Goal: Task Accomplishment & Management: Manage account settings

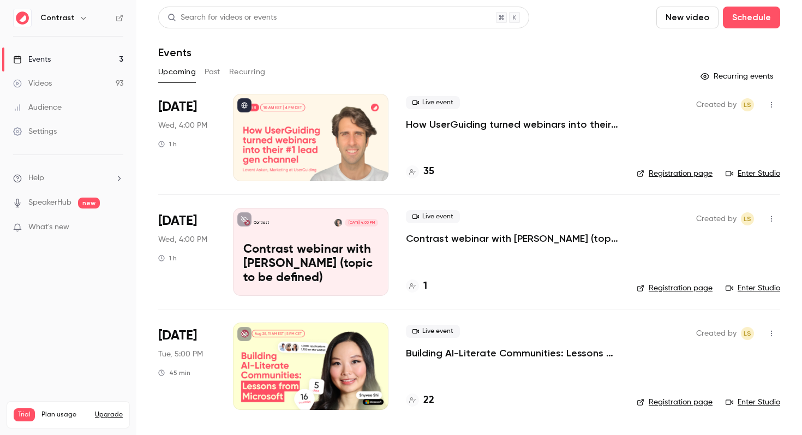
click at [116, 410] on button "Upgrade" at bounding box center [109, 414] width 28 height 9
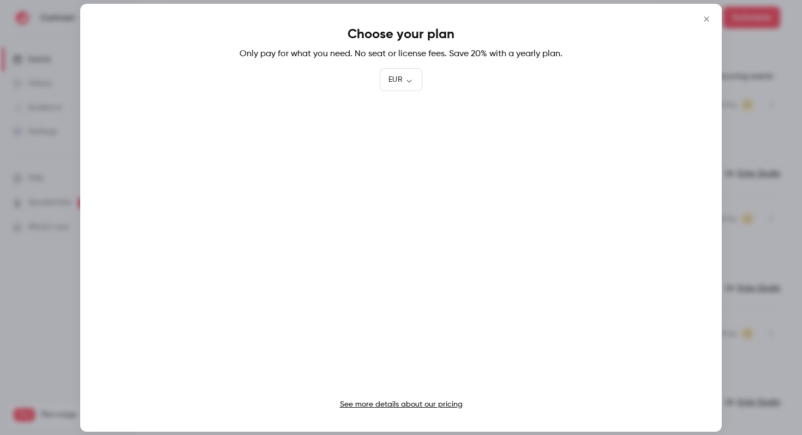
click at [709, 19] on icon "Close" at bounding box center [706, 19] width 13 height 9
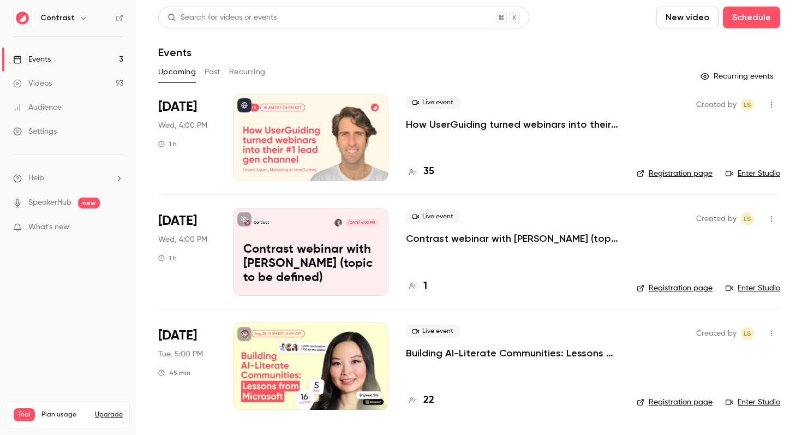
click at [81, 20] on icon "button" at bounding box center [83, 18] width 9 height 9
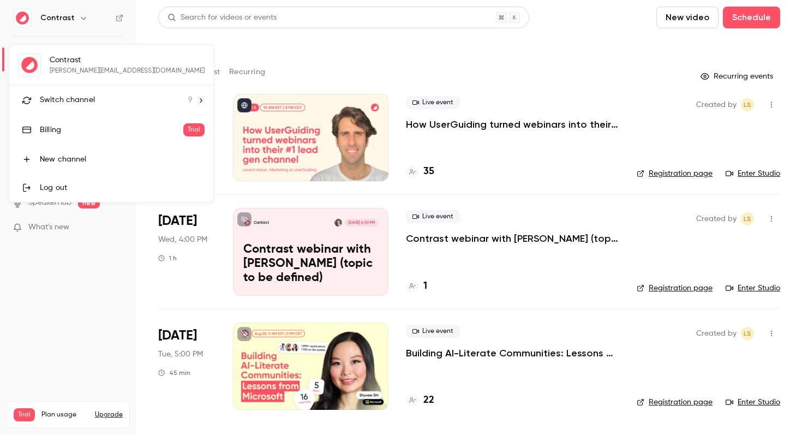
click at [72, 106] on li "Switch channel 9" at bounding box center [111, 100] width 204 height 29
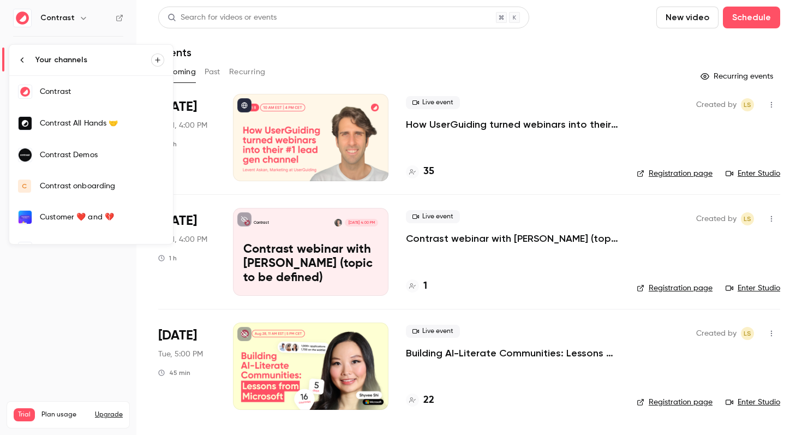
click at [95, 100] on link "Contrast" at bounding box center [91, 92] width 164 height 32
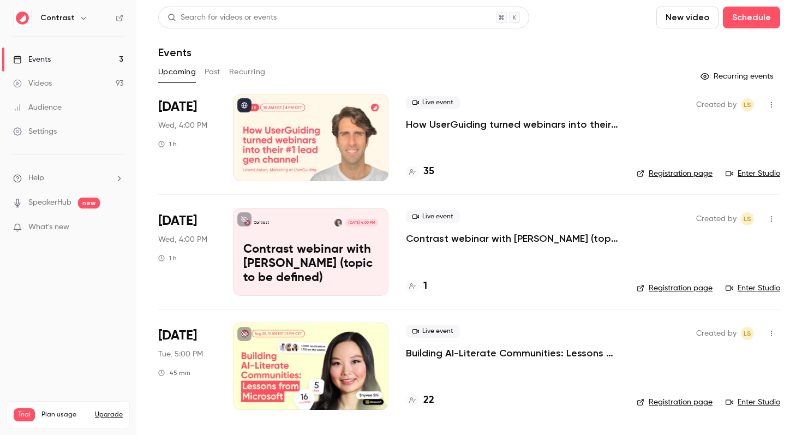
click at [79, 16] on icon "button" at bounding box center [83, 18] width 9 height 9
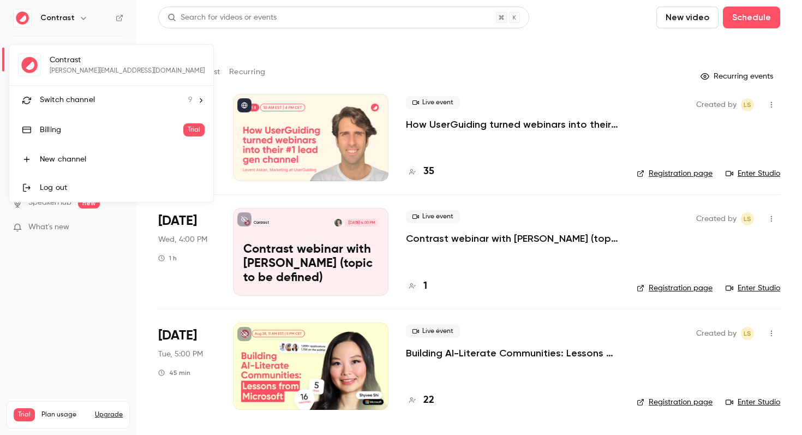
click at [85, 132] on div "Billing" at bounding box center [111, 129] width 143 height 11
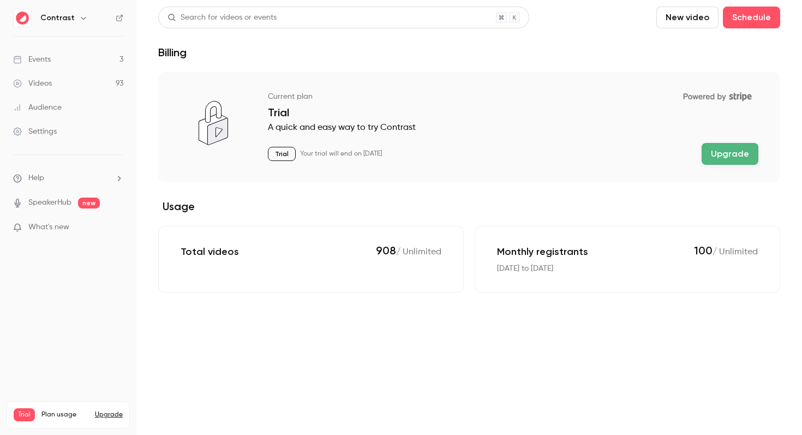
click at [498, 253] on p "Monthly registrants" at bounding box center [542, 251] width 91 height 13
click at [516, 252] on p "Monthly registrants" at bounding box center [542, 251] width 91 height 13
drag, startPoint x: 500, startPoint y: 269, endPoint x: 592, endPoint y: 269, distance: 91.6
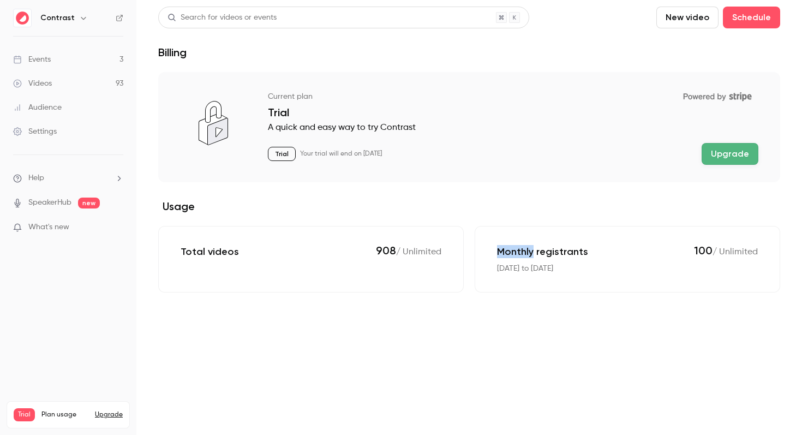
click at [553, 269] on p "[DATE] to [DATE]" at bounding box center [525, 268] width 56 height 11
click at [501, 272] on p "[DATE] to [DATE]" at bounding box center [525, 268] width 56 height 11
drag, startPoint x: 498, startPoint y: 269, endPoint x: 591, endPoint y: 273, distance: 92.8
click at [553, 273] on p "[DATE] to [DATE]" at bounding box center [525, 268] width 56 height 11
click at [498, 269] on p "[DATE] to [DATE]" at bounding box center [525, 268] width 56 height 11
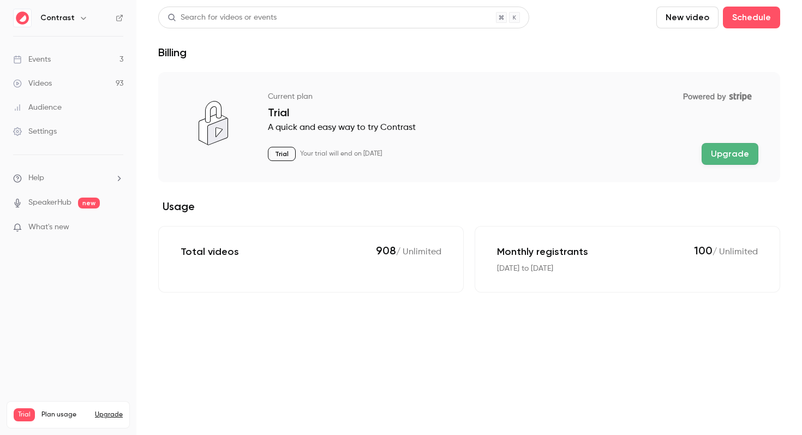
drag, startPoint x: 495, startPoint y: 269, endPoint x: 623, endPoint y: 270, distance: 127.6
click at [623, 270] on div "Monthly registrants 100 / Unlimited [DATE] to [DATE]" at bounding box center [626, 259] width 305 height 67
